Goal: Task Accomplishment & Management: Use online tool/utility

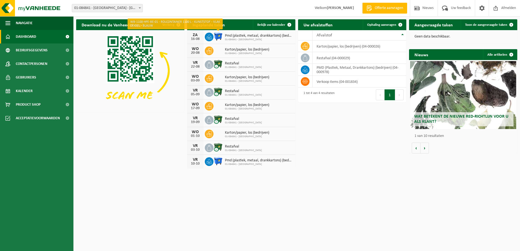
click at [221, 39] on img at bounding box center [217, 36] width 9 height 9
click at [246, 37] on span "Pmd (plastiek, metaal, drankkartons) (bedrijven)" at bounding box center [259, 36] width 68 height 4
click at [370, 158] on div "Download nu de Vanheede+ app! Verberg Ingeplande taken Bekijk uw kalender ZA 16…" at bounding box center [297, 94] width 444 height 155
click at [232, 38] on span "01-084841 - UNISERVICE" at bounding box center [259, 39] width 68 height 3
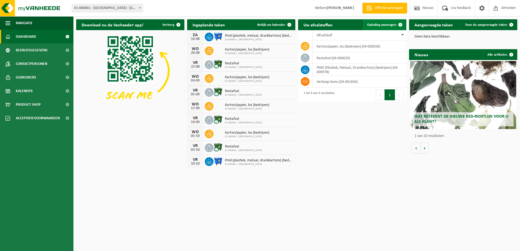
click at [385, 25] on span "Ophaling aanvragen" at bounding box center [381, 25] width 29 height 4
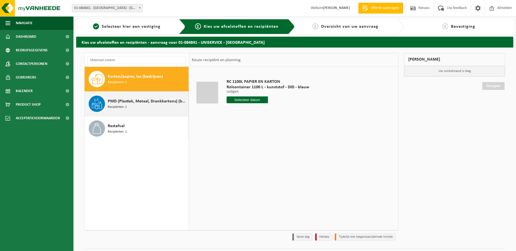
click at [131, 104] on span "PMD (Plastiek, Metaal, Drankkartons) (bedrijven)" at bounding box center [147, 101] width 79 height 7
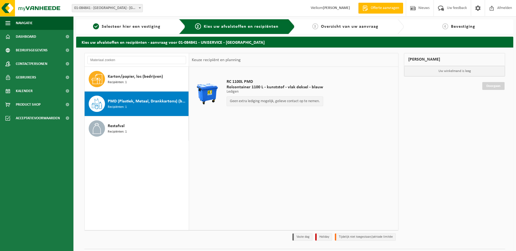
click at [255, 92] on p "Ledigen" at bounding box center [274, 92] width 96 height 4
click at [247, 78] on div "RC 1100L PMD Rolcontainer 1100 L - kunststof - vlak deksel - blauw Ledigen Ledi…" at bounding box center [275, 94] width 102 height 41
click at [216, 87] on div at bounding box center [207, 94] width 28 height 22
click at [323, 9] on strong "[PERSON_NAME]" at bounding box center [336, 8] width 27 height 4
click at [26, 39] on span "Dashboard" at bounding box center [26, 37] width 20 height 14
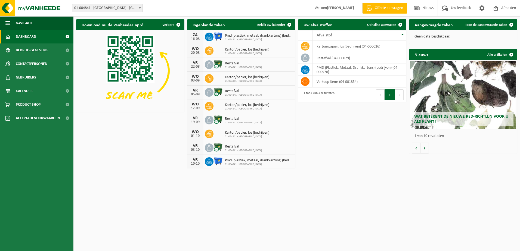
click at [252, 35] on span "Pmd (plastiek, metaal, drankkartons) (bedrijven)" at bounding box center [259, 36] width 68 height 4
click at [326, 74] on td "PMD (Plastiek, Metaal, Drankkartons) (bedrijven) (04-000978)" at bounding box center [359, 70] width 94 height 12
click at [325, 70] on td "PMD (Plastiek, Metaal, Drankkartons) (bedrijven) (04-000978)" at bounding box center [359, 70] width 94 height 12
click at [212, 36] on span at bounding box center [209, 37] width 9 height 9
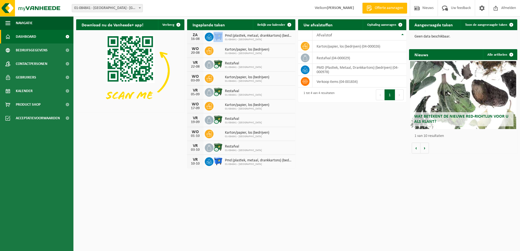
click at [212, 36] on span at bounding box center [209, 37] width 9 height 9
drag, startPoint x: 212, startPoint y: 36, endPoint x: 206, endPoint y: 36, distance: 5.7
click at [206, 36] on icon at bounding box center [208, 36] width 5 height 5
drag, startPoint x: 206, startPoint y: 36, endPoint x: 197, endPoint y: 36, distance: 9.0
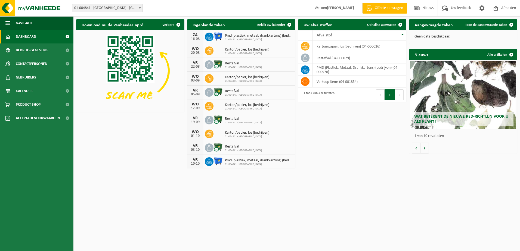
click at [197, 36] on div "ZA" at bounding box center [195, 35] width 11 height 4
click at [319, 73] on td "PMD (Plastiek, Metaal, Drankkartons) (bedrijven) (04-000978)" at bounding box center [359, 70] width 94 height 12
click at [386, 27] on link "Ophaling aanvragen" at bounding box center [384, 24] width 43 height 11
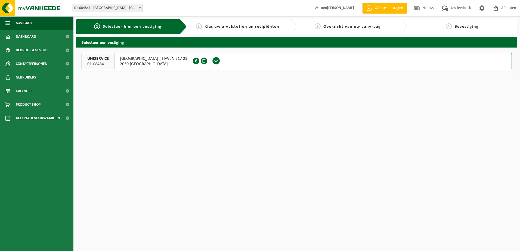
click at [212, 62] on span at bounding box center [216, 61] width 8 height 8
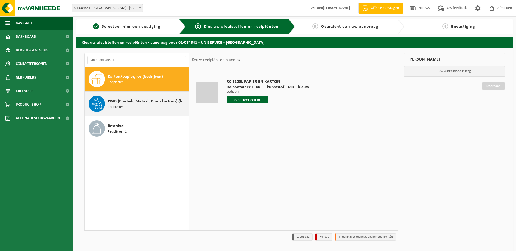
click at [146, 98] on span "PMD (Plastiek, Metaal, Drankkartons) (bedrijven)" at bounding box center [147, 101] width 79 height 7
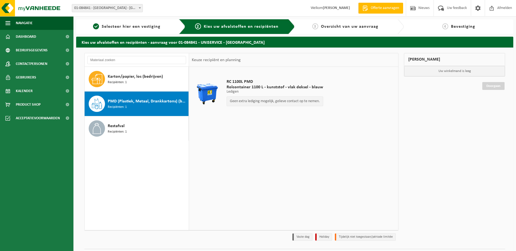
click at [261, 105] on div "Geen extra lediging mogelijk, gelieve contact op te nemen." at bounding box center [274, 101] width 96 height 10
click at [98, 83] on icon at bounding box center [96, 79] width 11 height 11
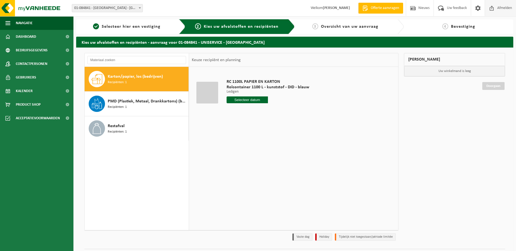
click at [503, 9] on span "Afmelden" at bounding box center [503, 8] width 17 height 16
